Goal: Information Seeking & Learning: Find specific fact

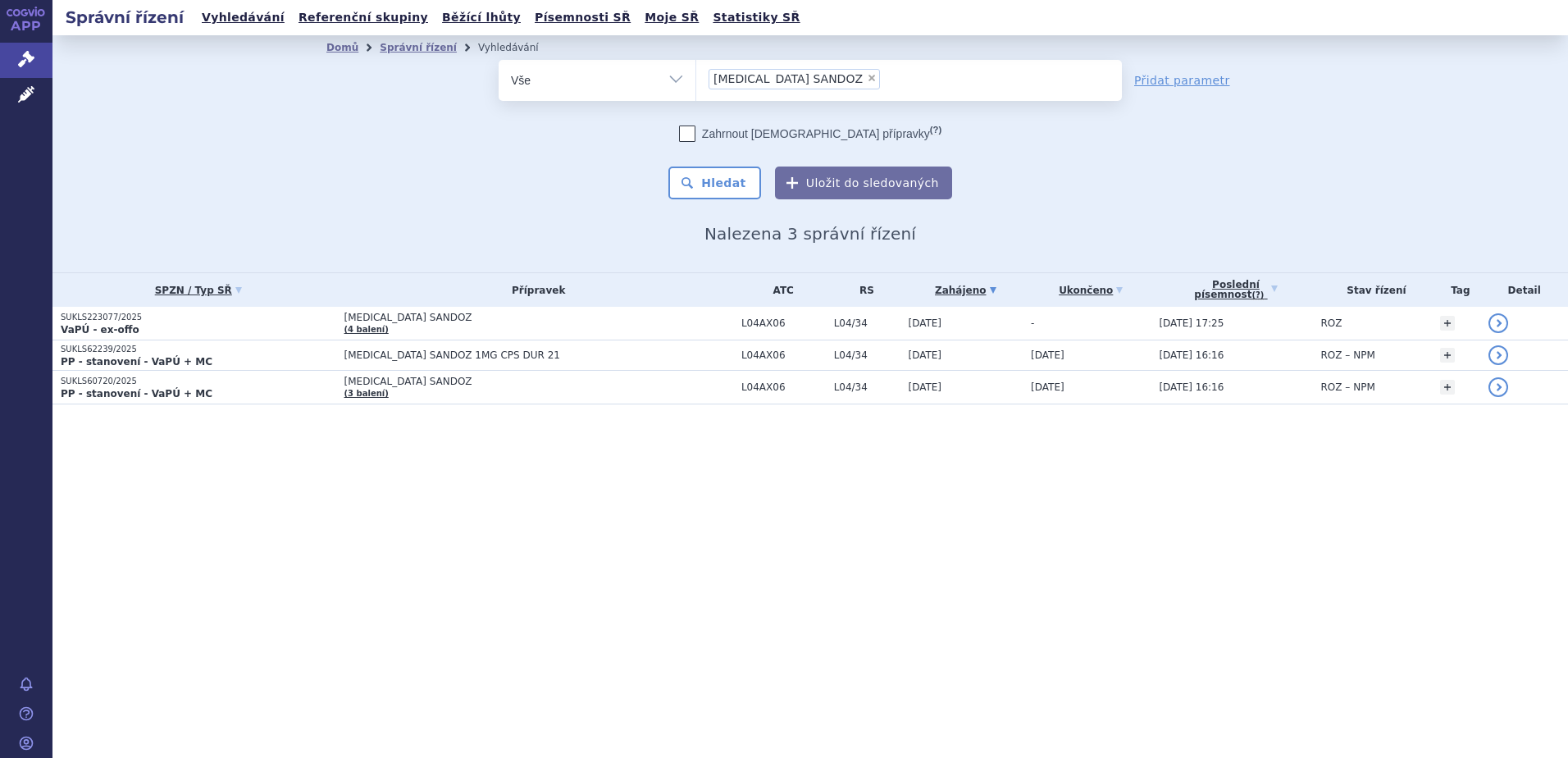
click at [365, 163] on div "odstranit Vše Spisová značka Typ SŘ" at bounding box center [809, 129] width 968 height 139
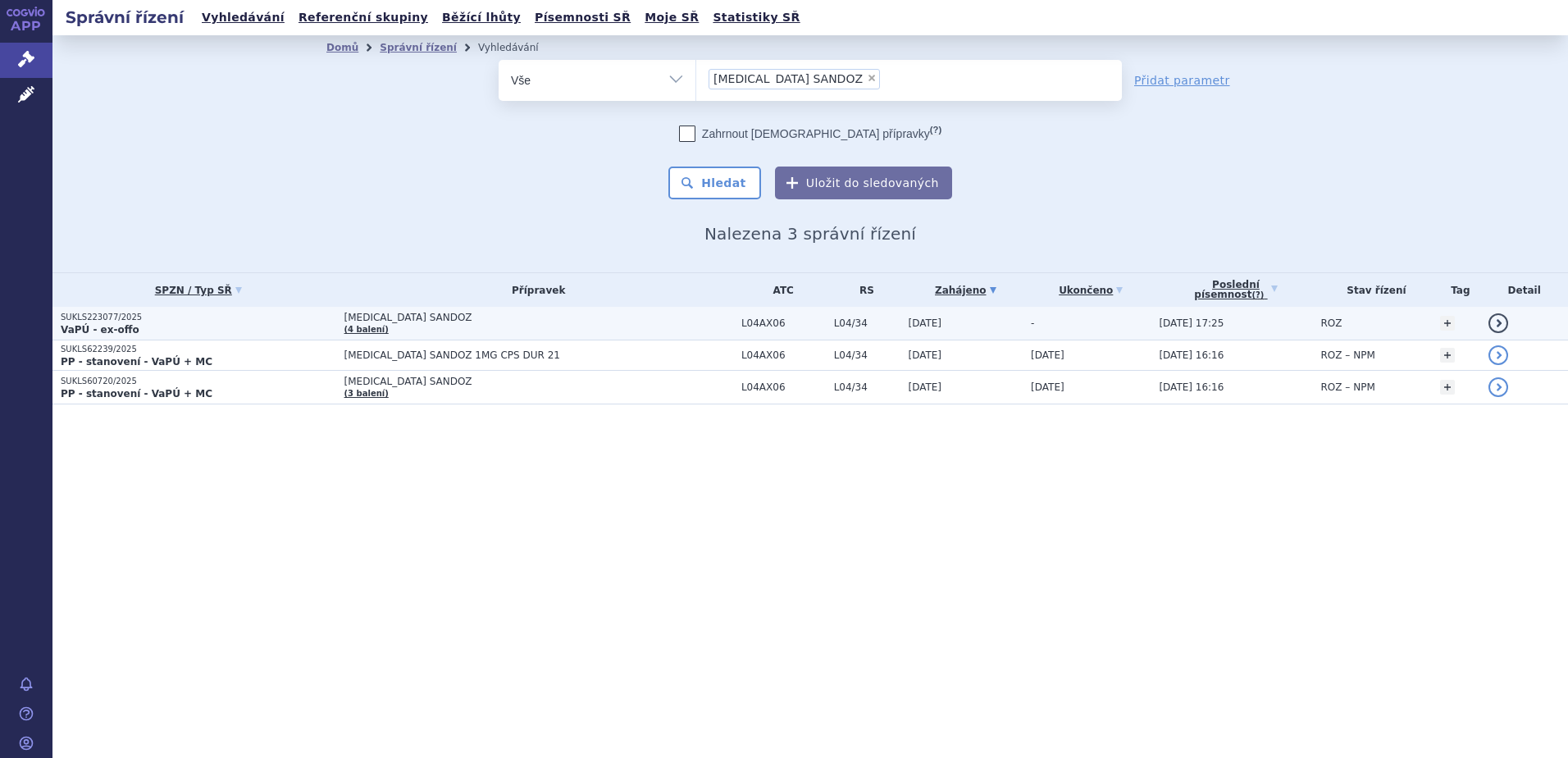
click at [414, 314] on span "[MEDICAL_DATA] SANDOZ" at bounding box center [539, 318] width 388 height 12
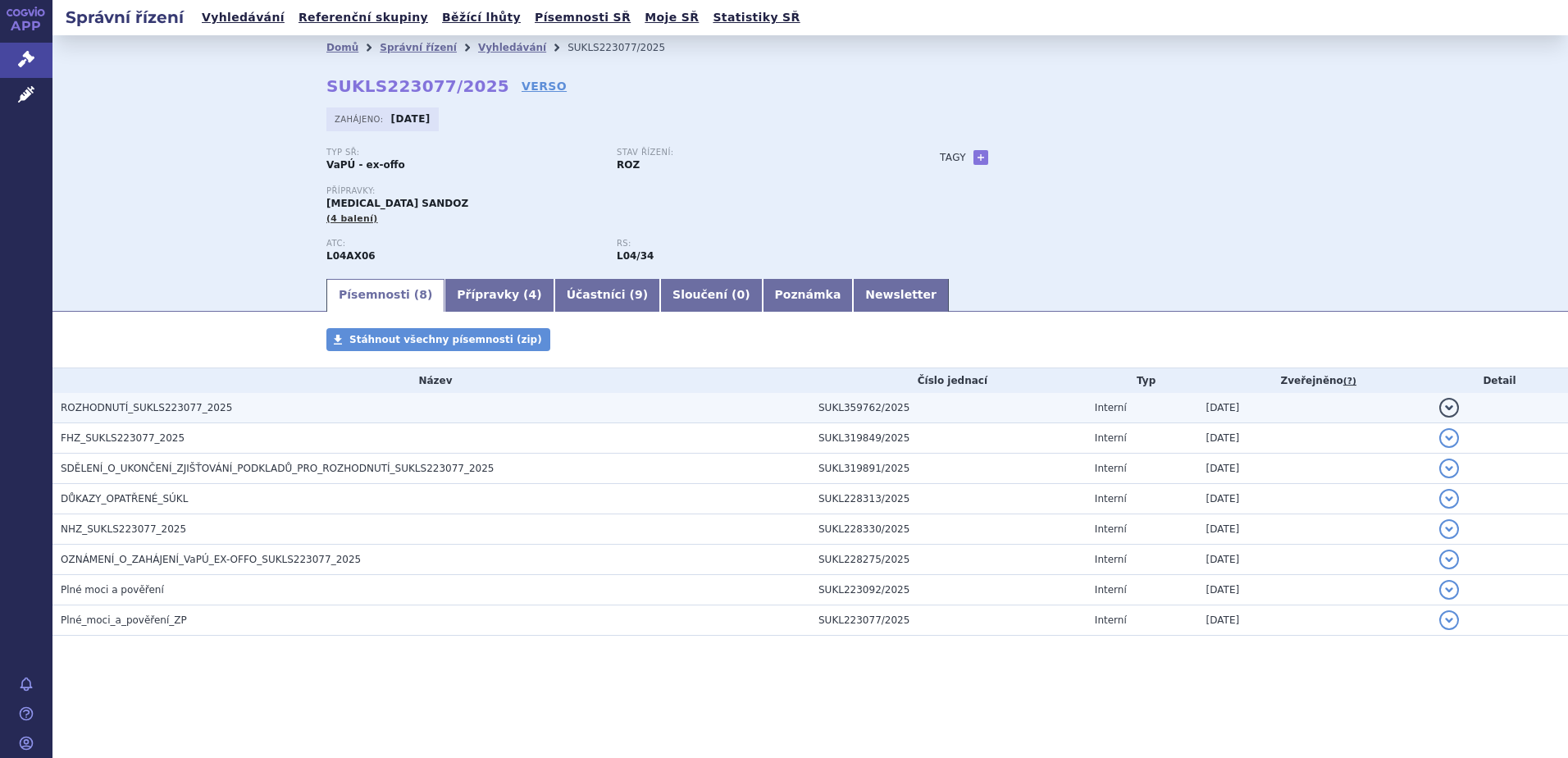
drag, startPoint x: 0, startPoint y: 0, endPoint x: 151, endPoint y: 409, distance: 436.0
click at [150, 409] on span "ROZHODNUTÍ_SUKLS223077_2025" at bounding box center [147, 408] width 172 height 12
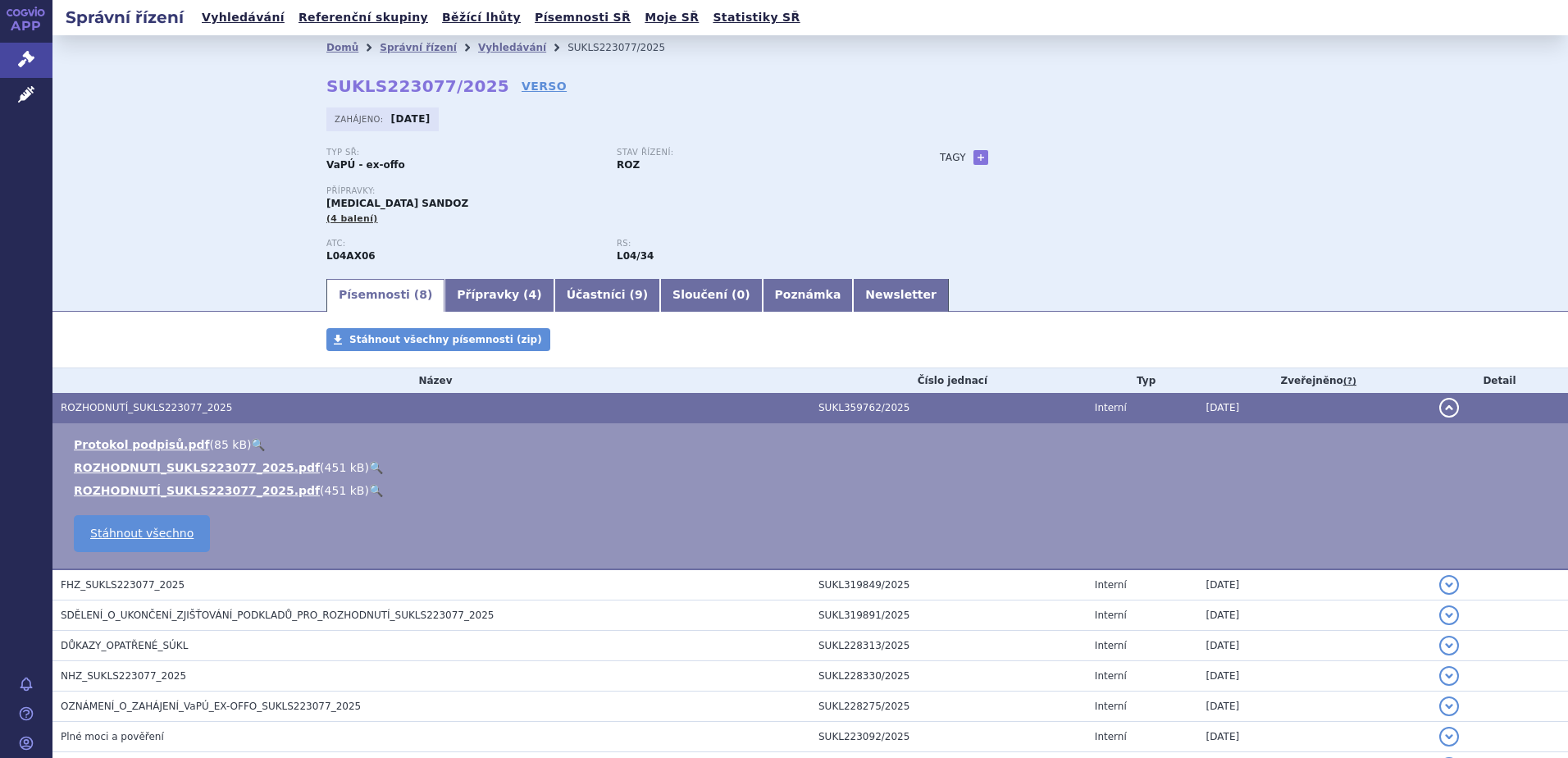
click at [369, 464] on link "🔍" at bounding box center [376, 468] width 14 height 13
